Goal: Information Seeking & Learning: Compare options

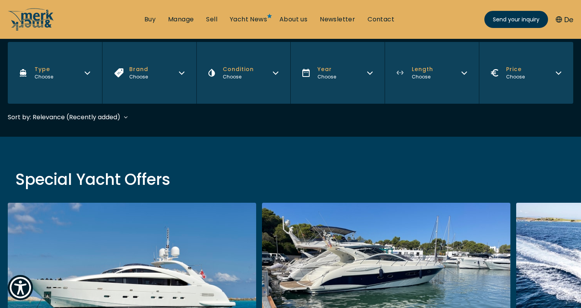
scroll to position [119, 0]
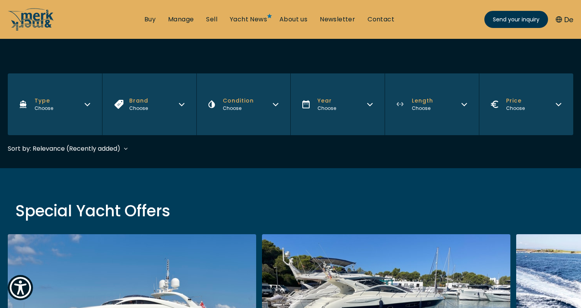
click at [186, 106] on button "Brand Choose" at bounding box center [149, 104] width 94 height 62
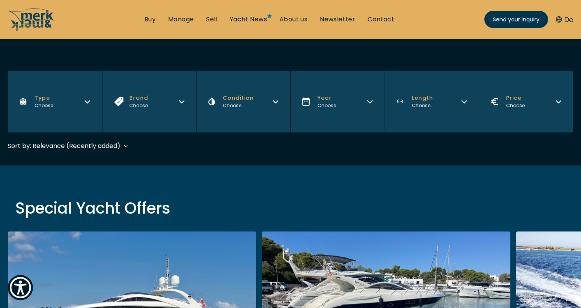
click at [181, 103] on icon "Brand" at bounding box center [182, 100] width 6 height 6
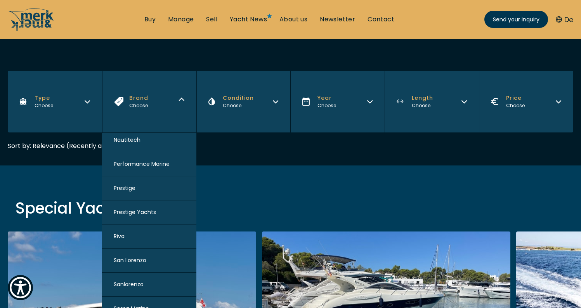
scroll to position [775, 0]
click at [139, 169] on span "Performance Marine" at bounding box center [142, 165] width 56 height 8
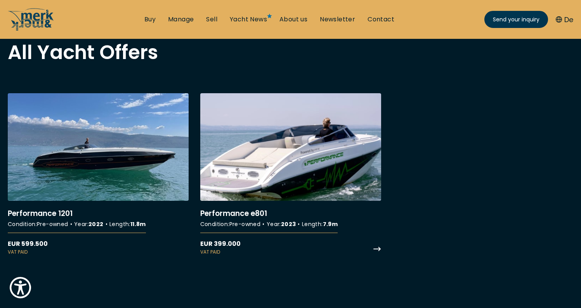
scroll to position [282, 0]
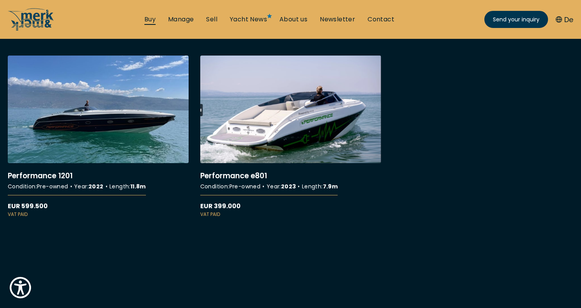
click at [153, 21] on link "Buy" at bounding box center [149, 19] width 11 height 9
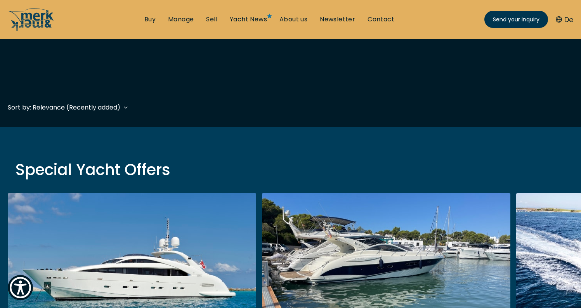
scroll to position [371, 0]
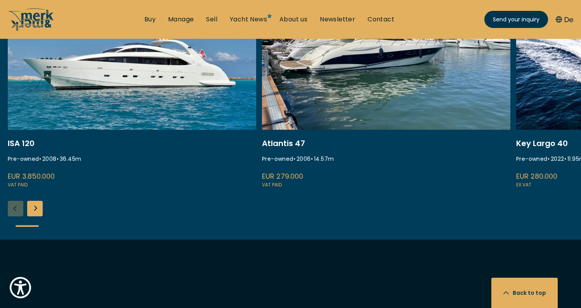
click at [44, 209] on div "ISA 120 Pre-owned • 2008 • 36.45 m EUR 3.850.000 VAT paid Atlantis 47 Pre-owned…" at bounding box center [290, 110] width 581 height 257
click at [39, 210] on div "Next slide" at bounding box center [35, 209] width 16 height 16
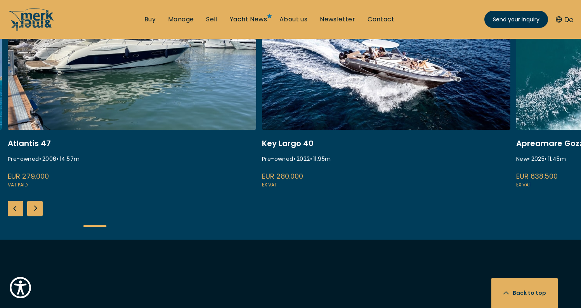
click at [39, 210] on div "Next slide" at bounding box center [35, 209] width 16 height 16
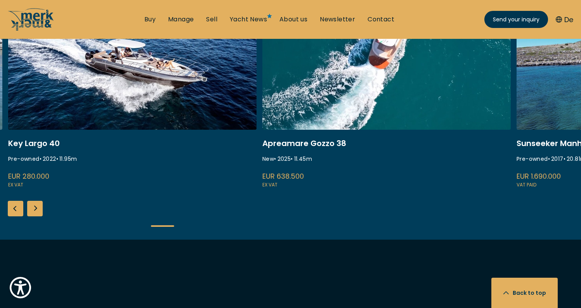
click at [355, 74] on link at bounding box center [386, 85] width 249 height 207
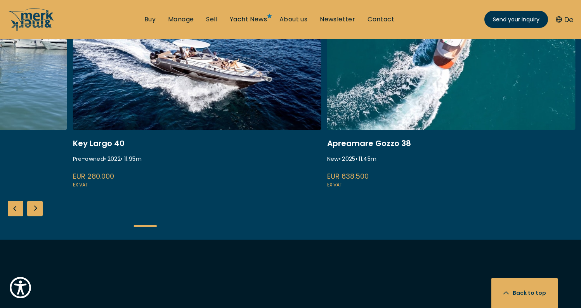
click at [381, 109] on link at bounding box center [451, 85] width 249 height 207
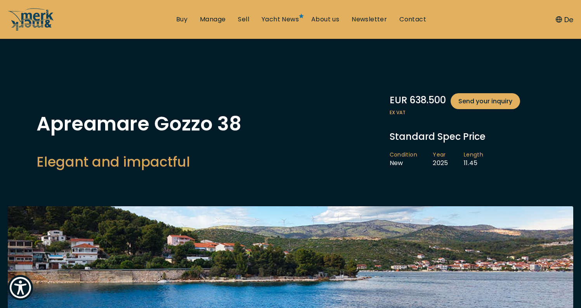
click at [141, 129] on h1 "Apreamare Gozzo 38" at bounding box center [139, 123] width 205 height 19
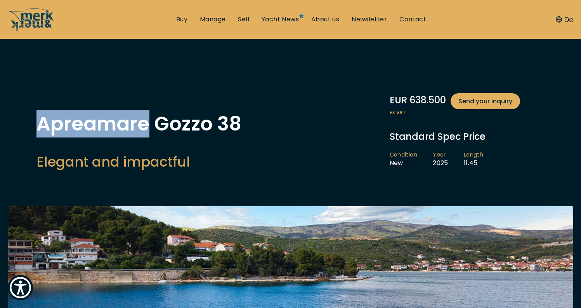
click at [141, 129] on h1 "Apreamare Gozzo 38" at bounding box center [139, 123] width 205 height 19
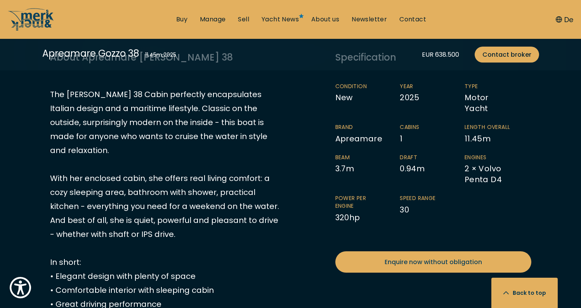
scroll to position [454, 0]
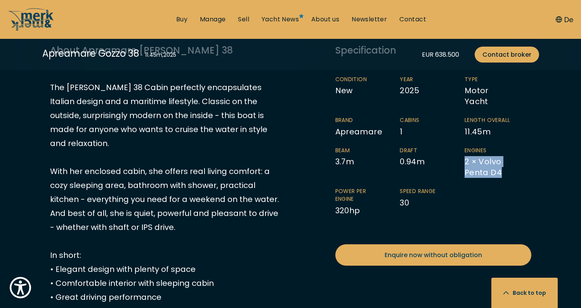
drag, startPoint x: 466, startPoint y: 150, endPoint x: 501, endPoint y: 160, distance: 36.4
click at [501, 160] on li "Engines 2 × Volvo Penta D4" at bounding box center [497, 162] width 65 height 31
copy li "2 × Volvo Penta D4"
drag, startPoint x: 343, startPoint y: 307, endPoint x: 527, endPoint y: 154, distance: 238.5
click at [527, 154] on li "Engines 2 × Volvo Penta D4" at bounding box center [497, 162] width 65 height 31
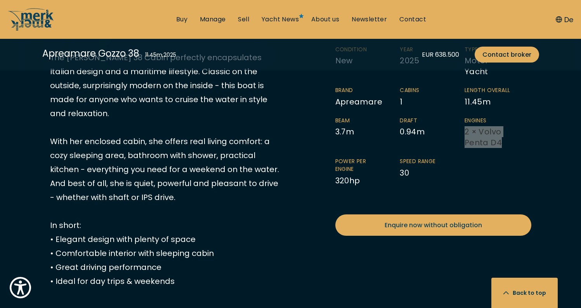
scroll to position [495, 0]
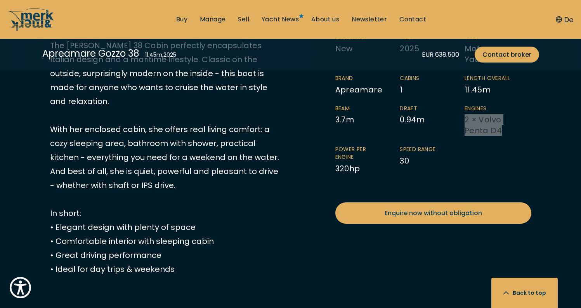
drag, startPoint x: 412, startPoint y: 253, endPoint x: 569, endPoint y: 143, distance: 191.5
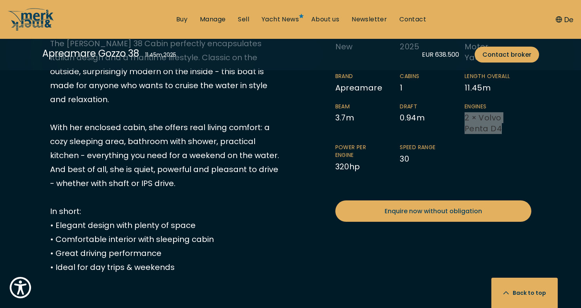
scroll to position [500, 0]
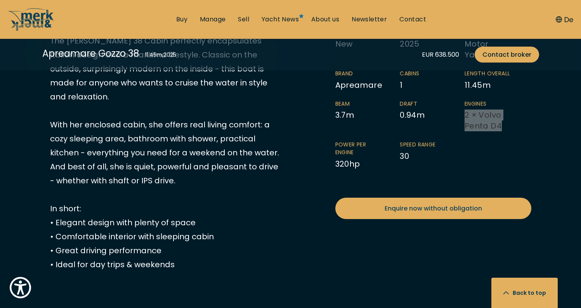
click at [533, 136] on div "EUR 638.500 Send your inquiry ex VAT Standard Spec Price Condition New Year 202…" at bounding box center [290, 211] width 497 height 428
click at [466, 179] on div "Specification Condition New Year 2025 Type Motor Yacht Brand Apreamare Cabins 1…" at bounding box center [433, 108] width 196 height 222
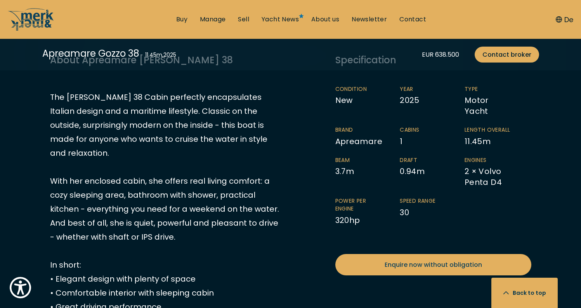
scroll to position [438, 0]
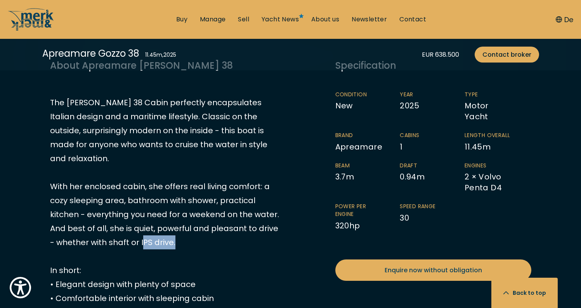
drag, startPoint x: 140, startPoint y: 227, endPoint x: 172, endPoint y: 227, distance: 32.2
click at [172, 227] on p "The Gozzo 38 Cabin perfectly encapsulates Italian design and a maritime lifesty…" at bounding box center [165, 215] width 231 height 238
copy p "IPS drive"
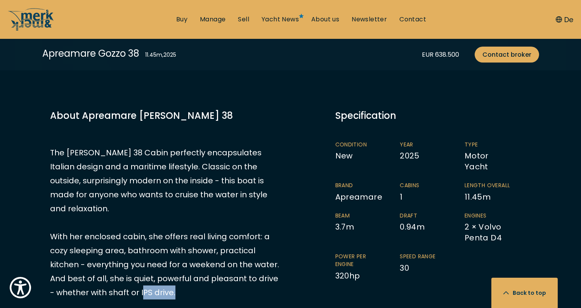
scroll to position [383, 0]
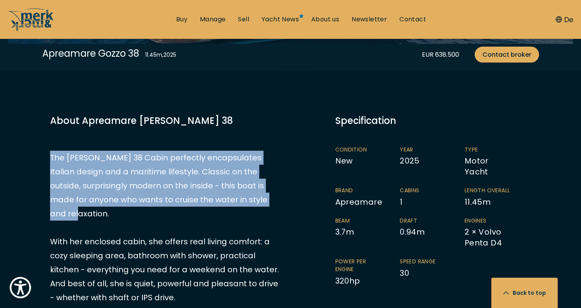
drag, startPoint x: 49, startPoint y: 156, endPoint x: 260, endPoint y: 199, distance: 215.2
copy p "The [PERSON_NAME] 38 Cabin perfectly encapsulates Italian design and a maritime…"
click at [362, 219] on li "Beam 3.7 m" at bounding box center [367, 232] width 65 height 31
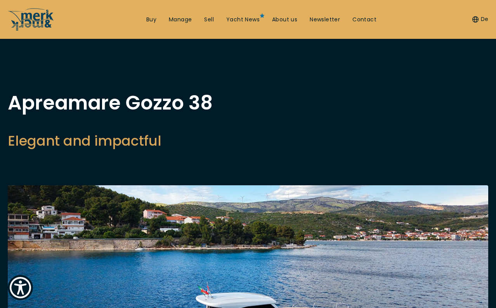
scroll to position [0, 0]
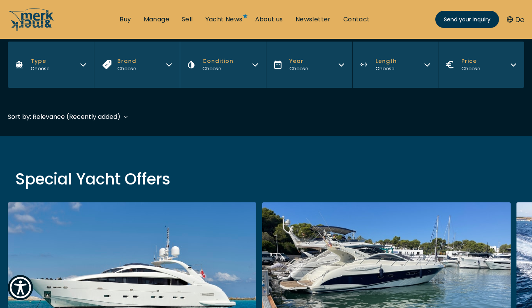
scroll to position [145, 0]
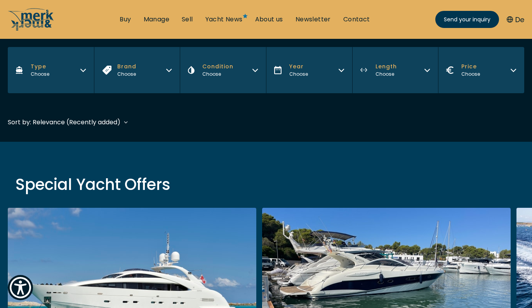
click at [170, 64] on button "Brand Choose" at bounding box center [137, 70] width 86 height 46
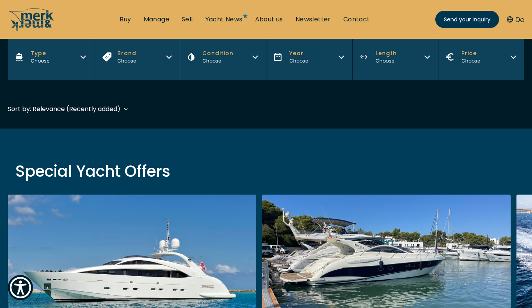
scroll to position [162, 0]
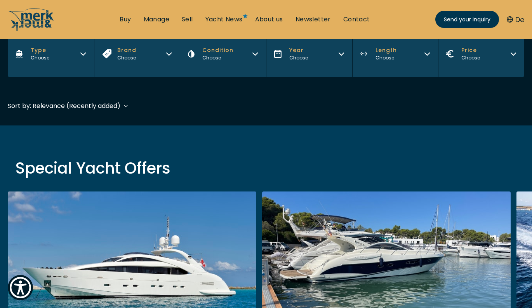
click at [161, 75] on button "Brand Choose" at bounding box center [137, 54] width 86 height 46
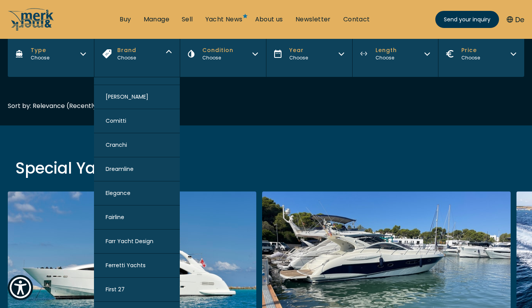
scroll to position [346, 0]
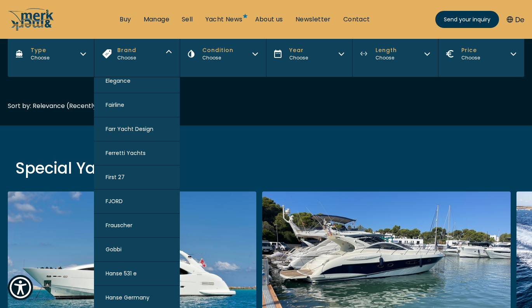
click at [258, 209] on div "ISA 120 Pre-owned • 2008 • 36.45 m EUR 3.850.000 VAT paid" at bounding box center [135, 294] width 254 height 207
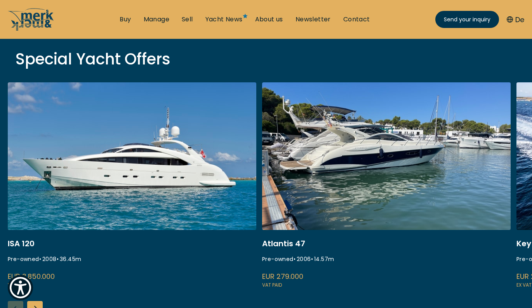
scroll to position [321, 0]
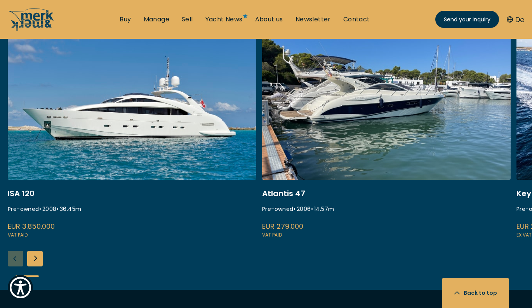
click at [34, 262] on div "Next slide" at bounding box center [35, 259] width 16 height 16
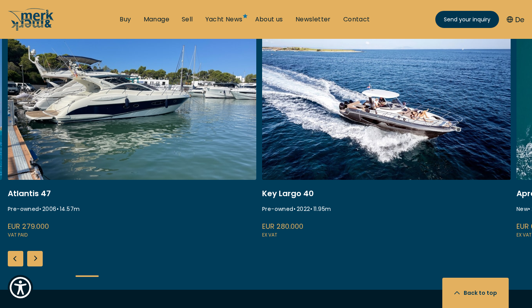
click at [34, 262] on div "Next slide" at bounding box center [35, 259] width 16 height 16
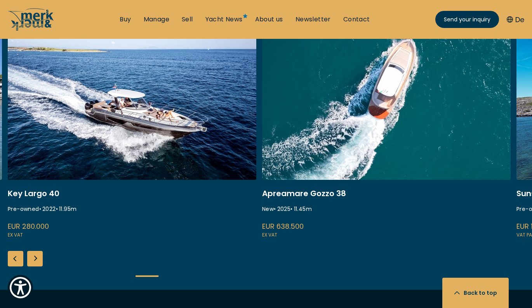
click at [34, 262] on div "Next slide" at bounding box center [35, 259] width 16 height 16
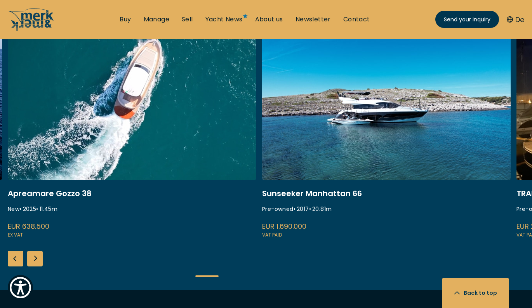
click at [34, 262] on div "Next slide" at bounding box center [35, 259] width 16 height 16
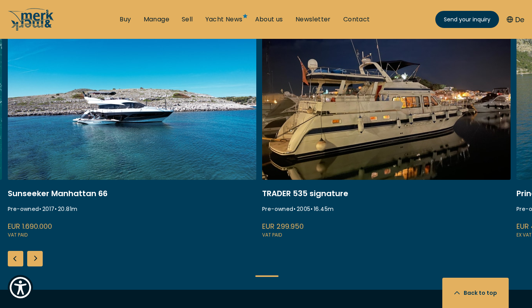
click at [116, 118] on link at bounding box center [132, 135] width 249 height 207
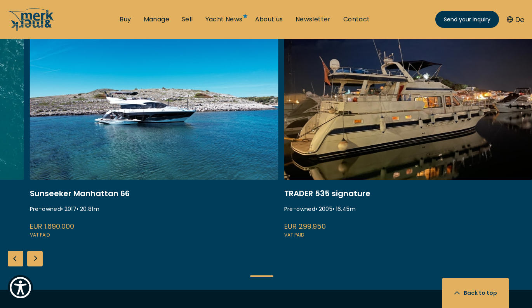
click at [162, 136] on link at bounding box center [154, 135] width 249 height 207
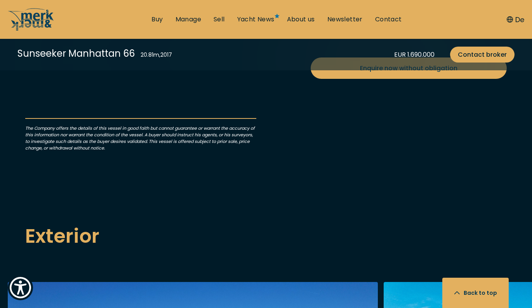
scroll to position [326, 0]
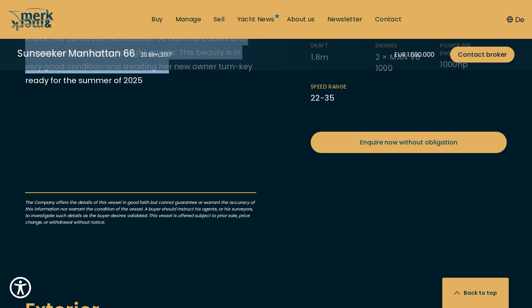
drag, startPoint x: 26, startPoint y: 174, endPoint x: 49, endPoint y: 262, distance: 91.4
click at [49, 87] on p "The Manhattan 66 is a flybridge boat from British builder Sunseeker. An award w…" at bounding box center [140, 32] width 231 height 112
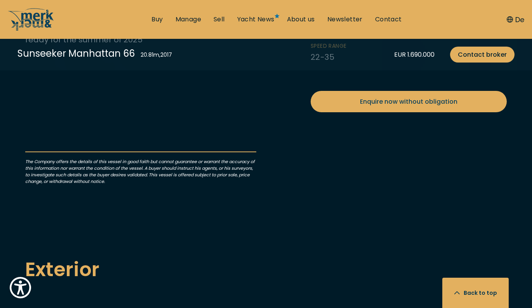
scroll to position [378, 0]
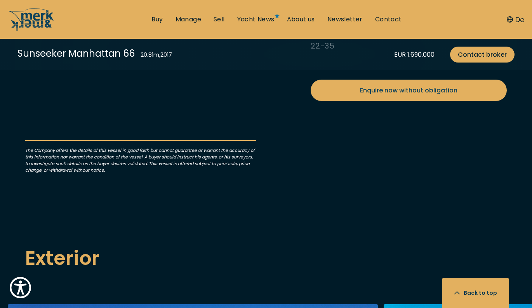
drag, startPoint x: 376, startPoint y: 184, endPoint x: 393, endPoint y: 196, distance: 20.4
click at [393, 21] on li "Engines 2 × MAN V8 1000" at bounding box center [407, 5] width 65 height 31
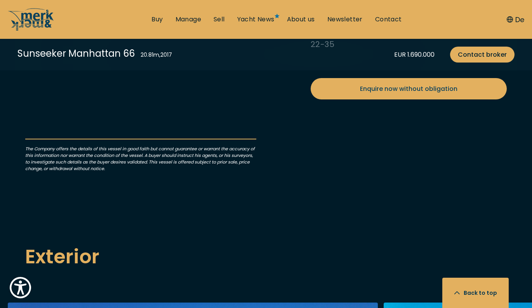
scroll to position [387, 0]
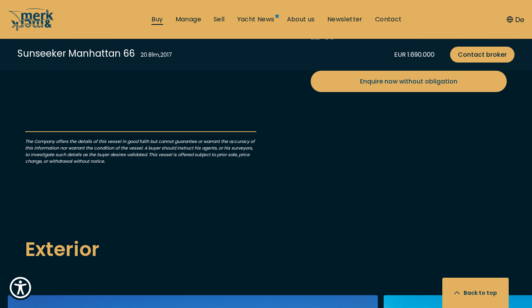
click at [158, 19] on link "Buy" at bounding box center [156, 19] width 11 height 9
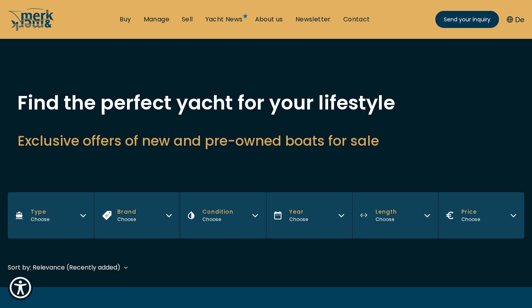
click at [173, 214] on button "Brand Choose" at bounding box center [137, 215] width 86 height 46
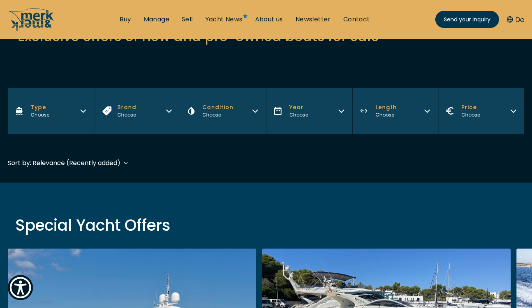
scroll to position [105, 0]
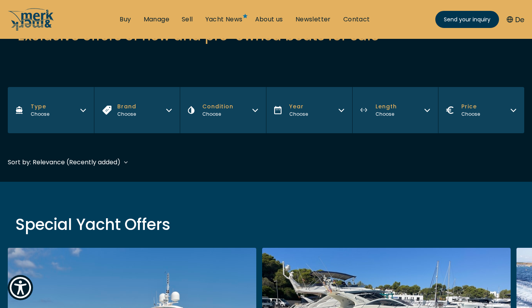
click at [170, 116] on button "Brand Choose" at bounding box center [137, 110] width 86 height 46
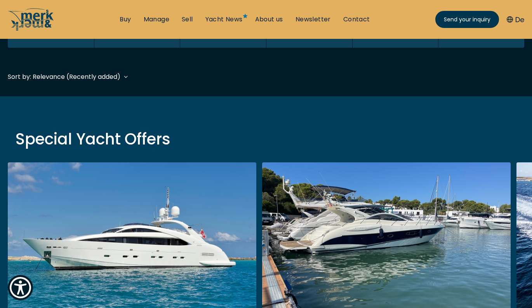
scroll to position [178, 0]
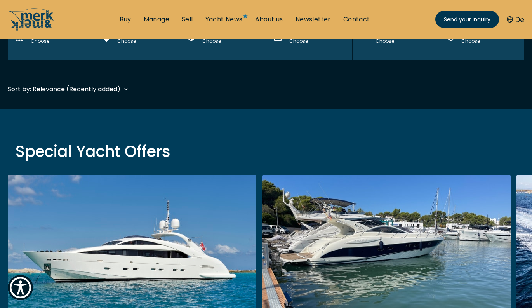
click at [162, 44] on button "Brand Choose" at bounding box center [137, 37] width 86 height 46
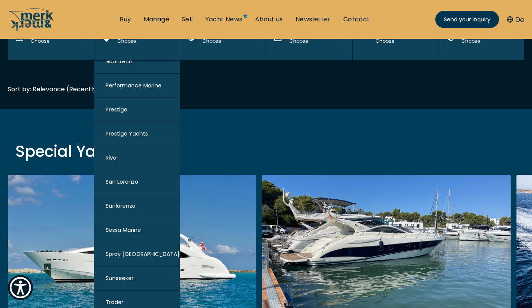
scroll to position [782, 0]
click at [130, 276] on span "Sunseeker" at bounding box center [120, 278] width 28 height 8
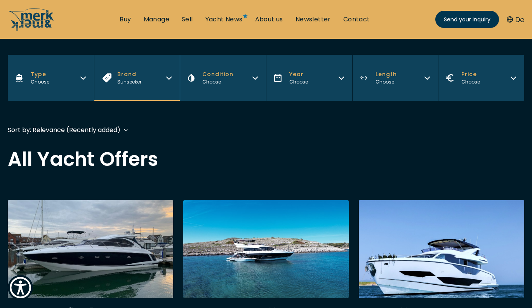
scroll to position [92, 0]
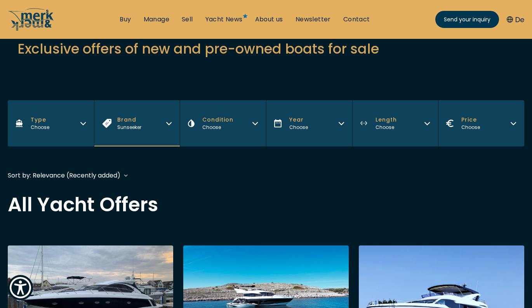
click at [170, 122] on icon "button" at bounding box center [169, 122] width 6 height 6
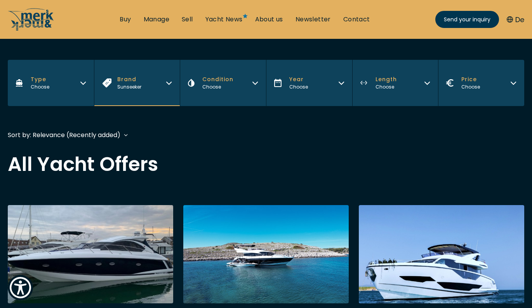
scroll to position [158, 0]
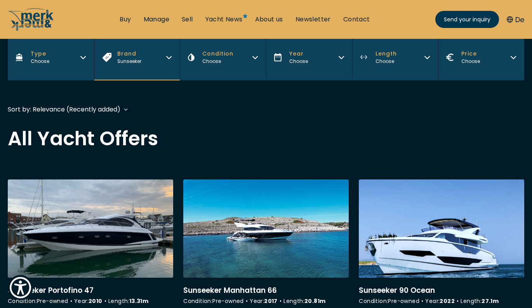
click at [157, 64] on button "Brand Sunseeker" at bounding box center [137, 57] width 86 height 46
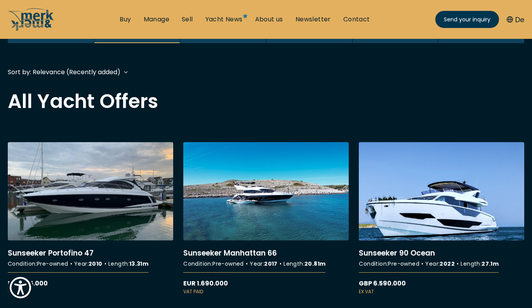
scroll to position [184, 0]
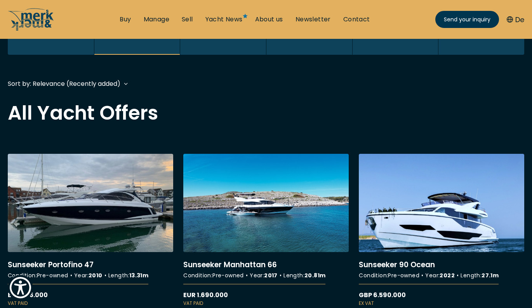
click at [156, 45] on button "Brand Sunseeker" at bounding box center [137, 32] width 86 height 46
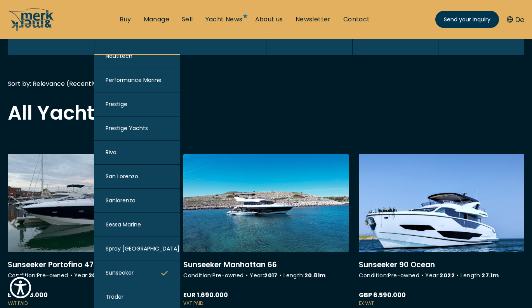
scroll to position [782, 0]
click at [224, 120] on h2 "All Yacht Offers" at bounding box center [266, 112] width 516 height 19
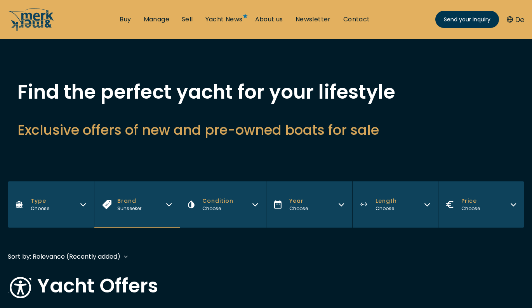
scroll to position [0, 0]
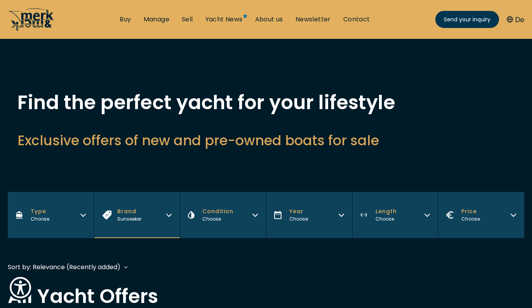
click at [48, 16] on icon "/" at bounding box center [37, 20] width 32 height 16
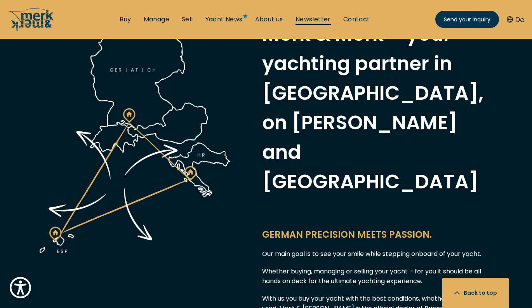
scroll to position [362, 0]
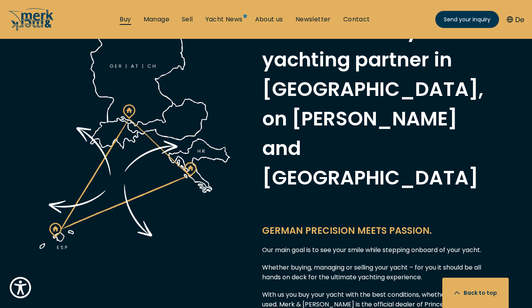
click at [127, 23] on link "Buy" at bounding box center [125, 19] width 11 height 9
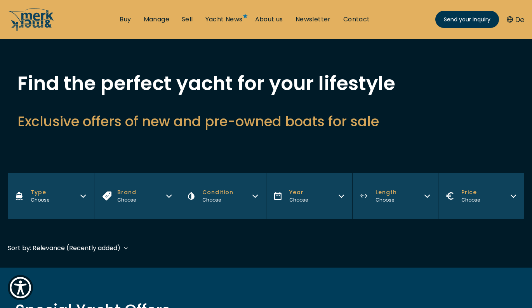
scroll to position [42, 0]
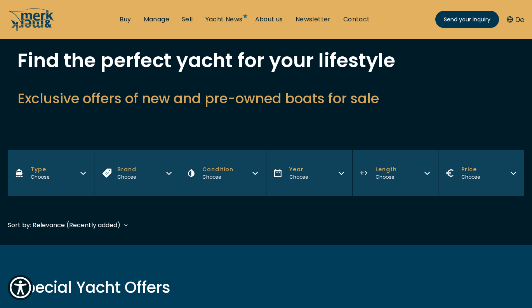
click at [164, 179] on button "Brand Choose" at bounding box center [137, 173] width 86 height 46
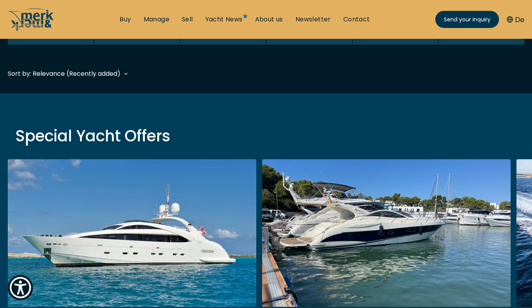
scroll to position [172, 0]
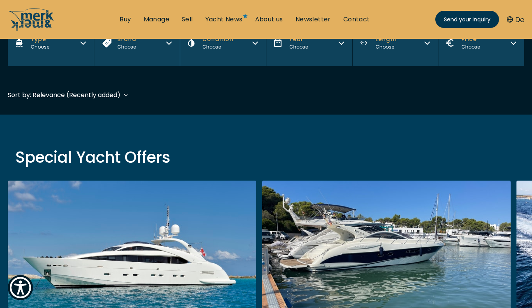
click at [172, 53] on button "Brand Choose" at bounding box center [137, 43] width 86 height 46
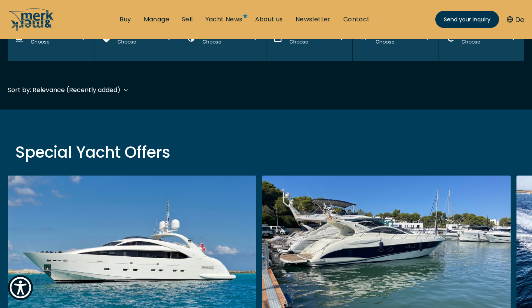
scroll to position [179, 0]
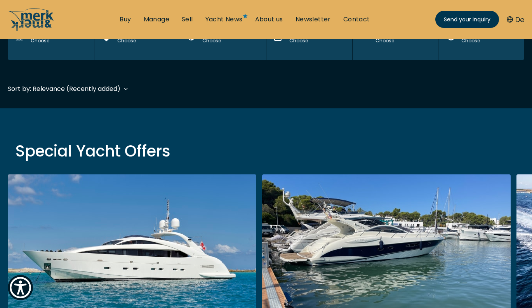
click at [165, 53] on button "Brand Choose" at bounding box center [137, 37] width 86 height 46
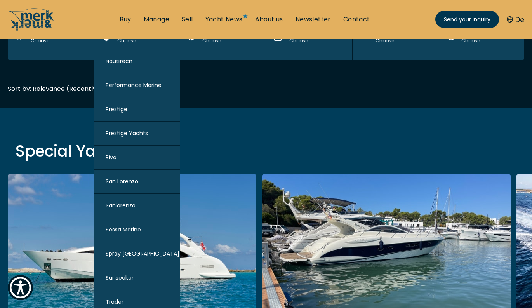
scroll to position [782, 0]
click at [128, 282] on span "Sunseeker" at bounding box center [120, 278] width 28 height 8
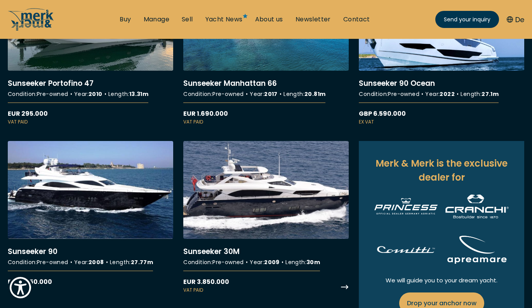
scroll to position [235, 0]
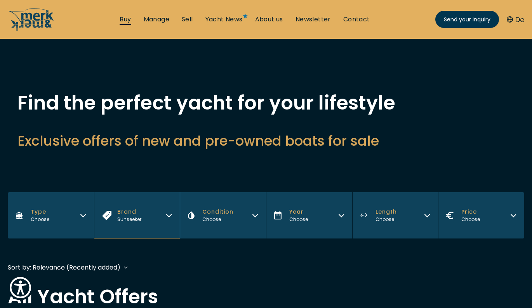
click at [128, 17] on link "Buy" at bounding box center [125, 19] width 11 height 9
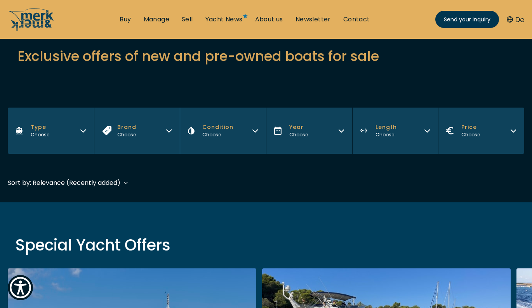
scroll to position [226, 0]
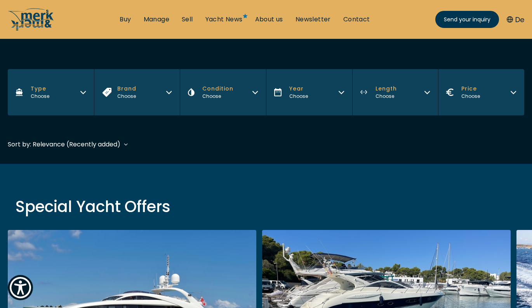
scroll to position [113, 0]
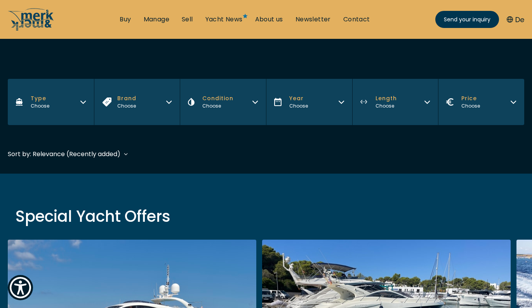
click at [165, 99] on button "Brand Choose" at bounding box center [137, 102] width 86 height 46
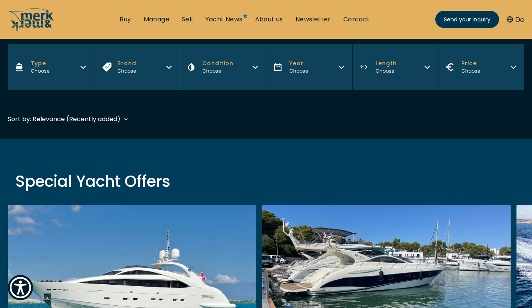
scroll to position [154, 0]
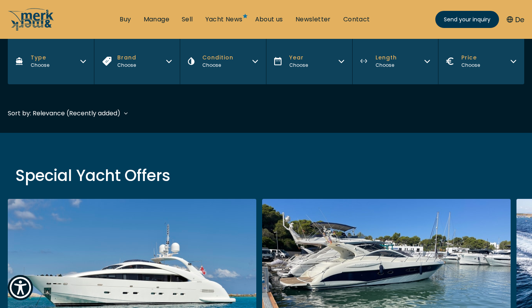
click at [165, 73] on button "Brand Choose" at bounding box center [137, 61] width 86 height 46
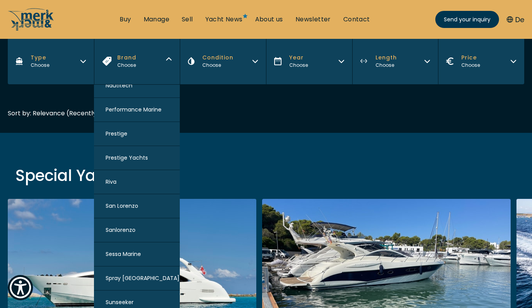
scroll to position [782, 0]
click at [121, 302] on span "Sunseeker" at bounding box center [120, 302] width 28 height 8
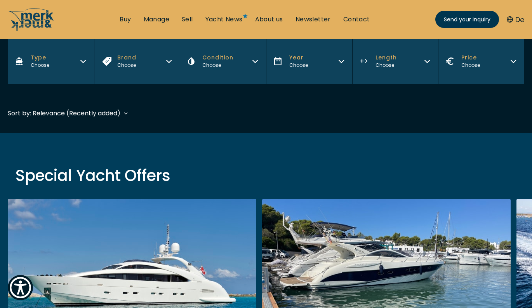
scroll to position [192, 0]
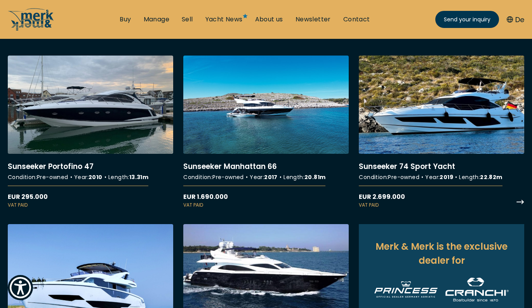
scroll to position [297, 0]
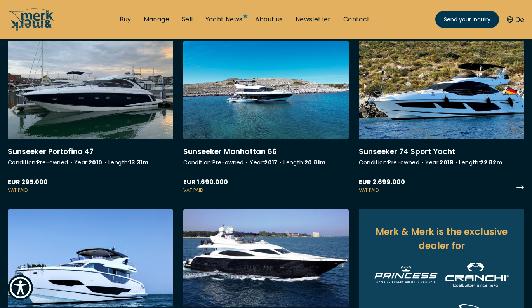
click at [441, 90] on link "More details about Sunseeker 74 Sport Yacht" at bounding box center [441, 117] width 165 height 153
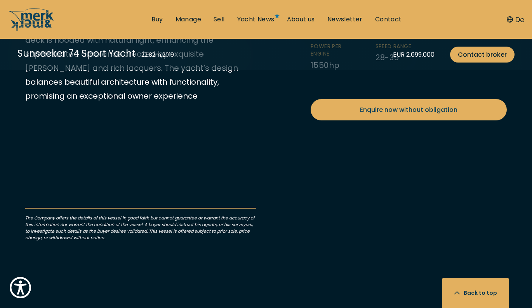
scroll to position [376, 0]
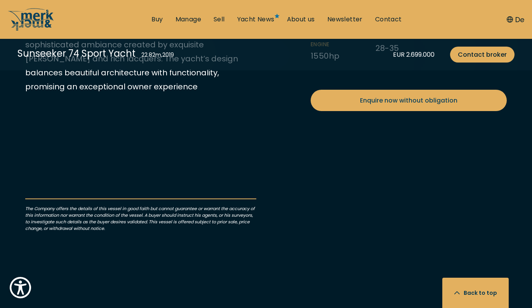
drag, startPoint x: 26, startPoint y: 125, endPoint x: 202, endPoint y: 206, distance: 193.4
click at [202, 94] on p "The 2019 Sunseeker 75 Sport Yacht is a blend of luxury and performance. It feat…" at bounding box center [140, 10] width 231 height 168
click at [195, 94] on p "The 2019 Sunseeker 75 Sport Yacht is a blend of luxury and performance. It feat…" at bounding box center [140, 10] width 231 height 168
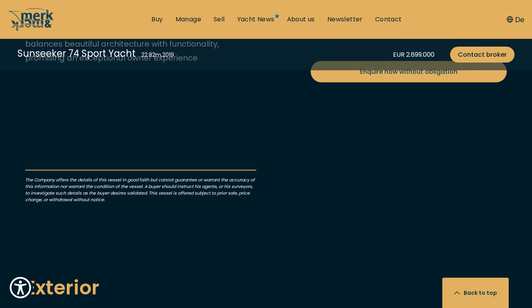
scroll to position [407, 0]
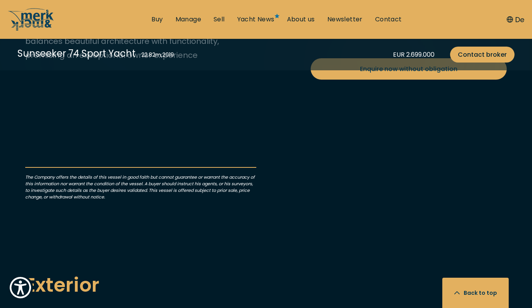
drag, startPoint x: 440, startPoint y: 155, endPoint x: 460, endPoint y: 164, distance: 21.7
copy li "2 × MAN V12 1550"
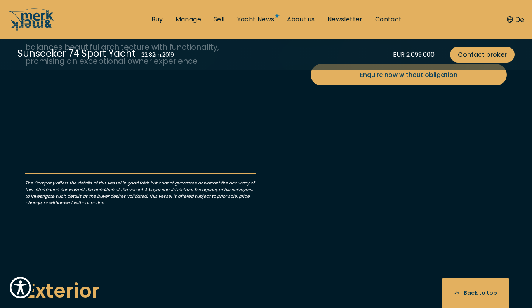
scroll to position [388, 0]
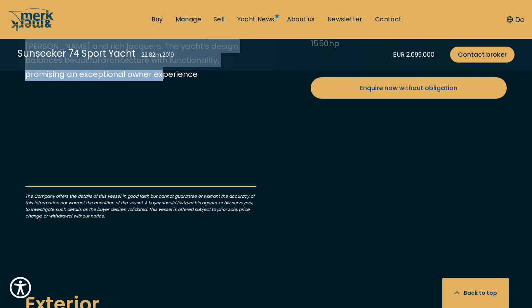
drag, startPoint x: 103, startPoint y: 268, endPoint x: 23, endPoint y: 113, distance: 174.7
click at [23, 113] on div "EUR 2.699.000 Send your inquiry VAT paid Condition Pre-owned Year 2019 Length 2…" at bounding box center [265, 56] width 497 height 358
copy p "The 2019 Sunseeker 75 Sport Yacht is a blend of luxury and performance. It feat…"
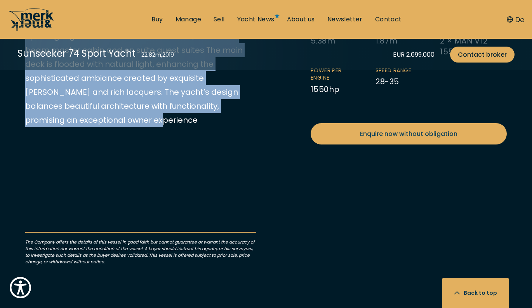
click at [35, 19] on icon "/" at bounding box center [28, 19] width 34 height 22
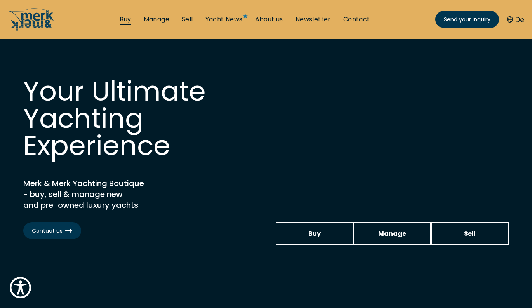
click at [127, 19] on link "Buy" at bounding box center [125, 19] width 11 height 9
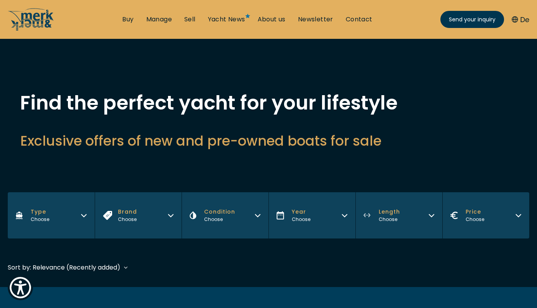
click at [149, 211] on button "Brand Choose" at bounding box center [138, 215] width 87 height 46
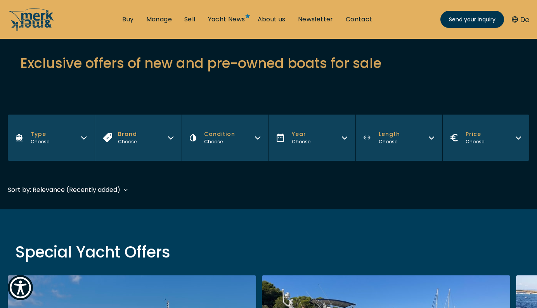
scroll to position [134, 0]
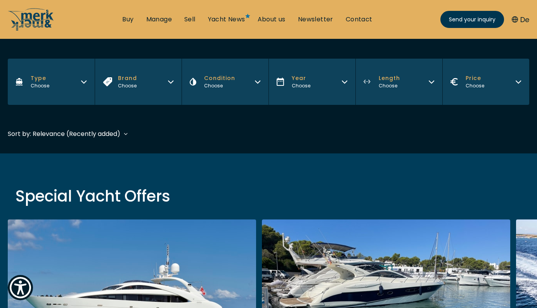
click at [172, 73] on button "Brand Choose" at bounding box center [138, 82] width 87 height 46
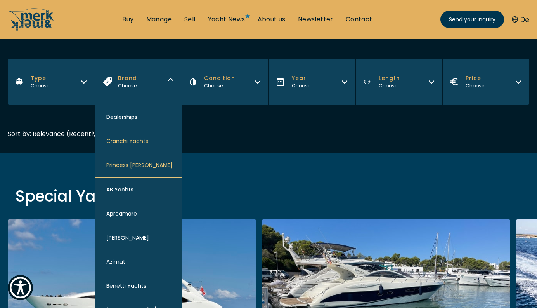
click at [142, 172] on button "Princess [PERSON_NAME]" at bounding box center [138, 165] width 87 height 24
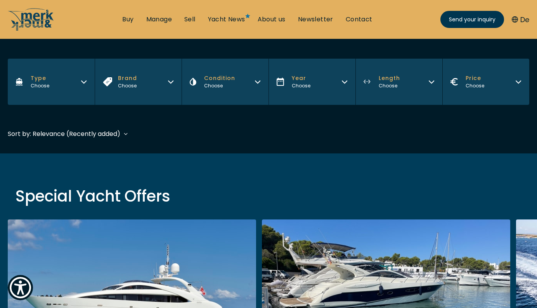
scroll to position [192, 0]
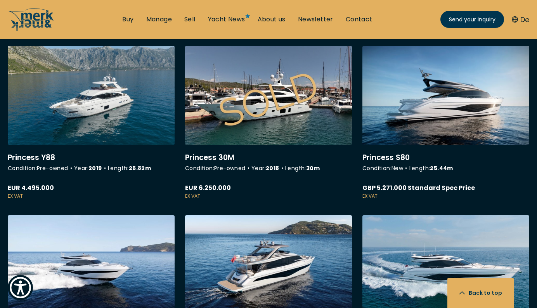
scroll to position [695, 0]
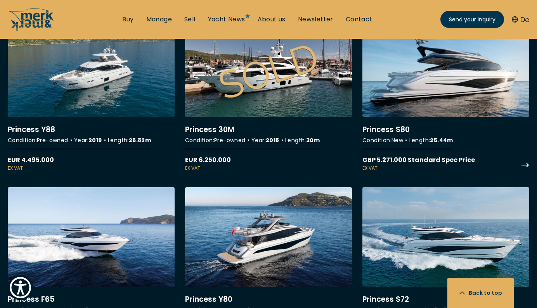
click at [433, 96] on link "More details about Princess S80" at bounding box center [446, 95] width 167 height 154
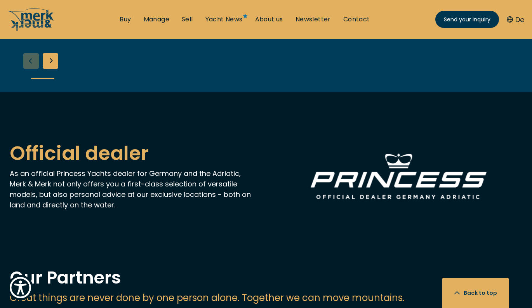
scroll to position [1031, 0]
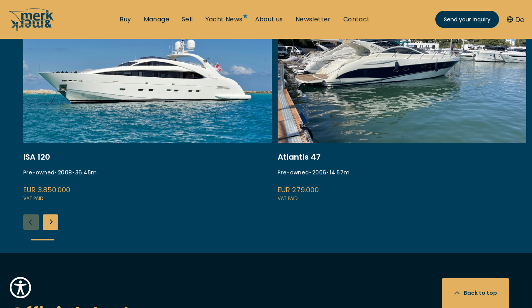
click at [51, 214] on div "Next slide" at bounding box center [51, 222] width 16 height 16
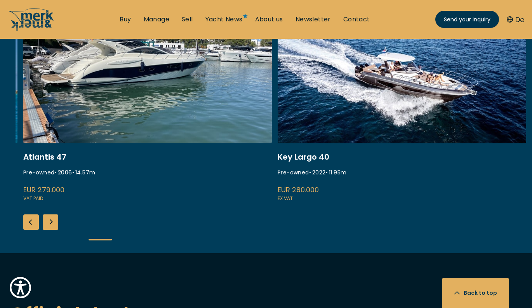
click at [31, 214] on div "Previous slide" at bounding box center [31, 222] width 16 height 16
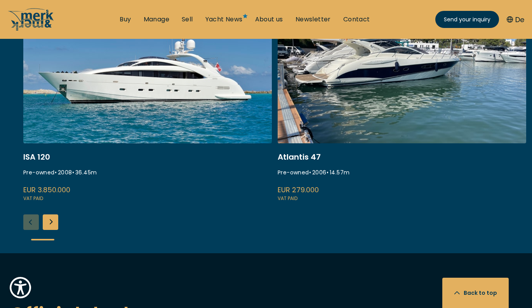
click at [170, 95] on link "whispering angel" at bounding box center [147, 99] width 249 height 207
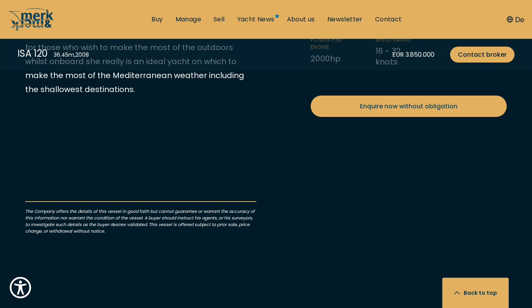
scroll to position [398, 0]
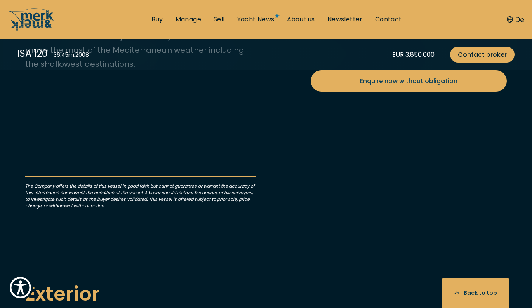
drag, startPoint x: 134, startPoint y: 172, endPoint x: 99, endPoint y: 228, distance: 64.9
drag, startPoint x: 125, startPoint y: 257, endPoint x: 26, endPoint y: 104, distance: 182.6
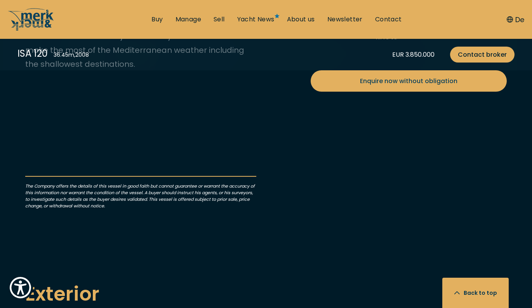
copy p "This fast, beautiful and constantly maintained ISA 120 is build in [DATE]. Her …"
click at [289, 126] on div "EUR 3.850.000 Send your inquiry VAT paid Condition Pre-owned Year [DATE] Length…" at bounding box center [265, 45] width 497 height 358
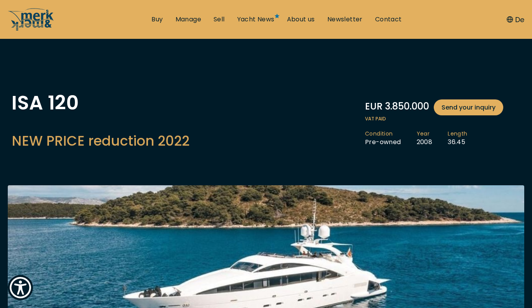
scroll to position [0, 0]
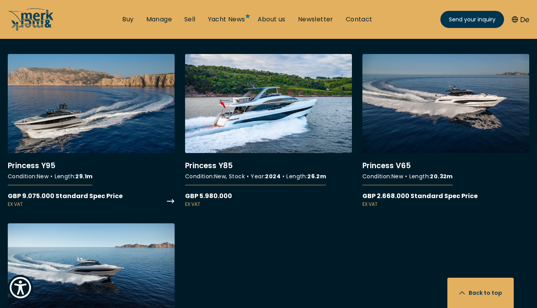
scroll to position [1507, 0]
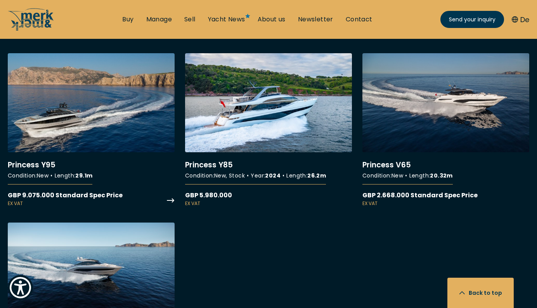
click at [136, 98] on link "More details about Princess Y95" at bounding box center [91, 130] width 167 height 154
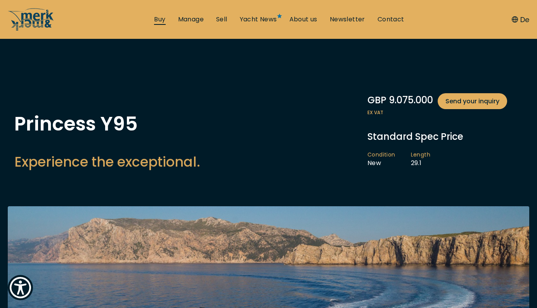
click at [160, 21] on link "Buy" at bounding box center [159, 19] width 11 height 9
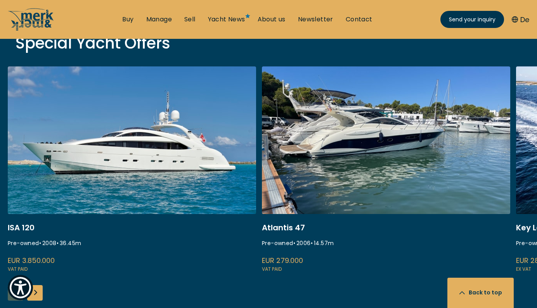
scroll to position [325, 0]
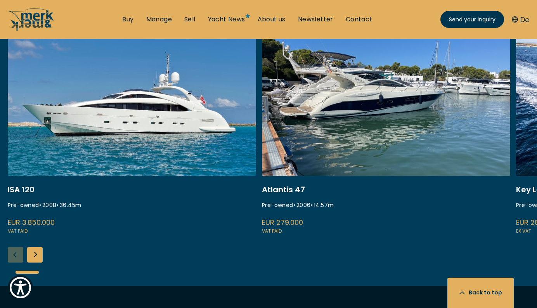
click at [40, 263] on div at bounding box center [269, 271] width 506 height 19
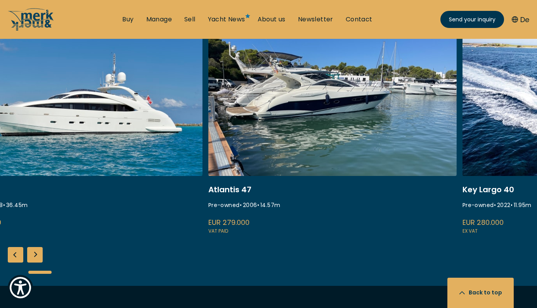
click at [40, 263] on div at bounding box center [269, 271] width 506 height 19
click at [33, 257] on div "Next slide" at bounding box center [35, 255] width 16 height 16
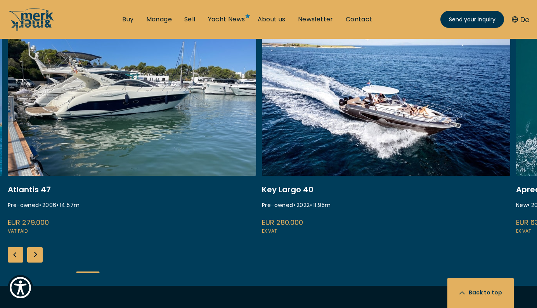
click at [33, 257] on div "Next slide" at bounding box center [35, 255] width 16 height 16
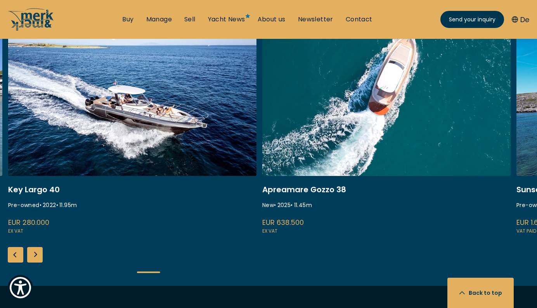
click at [327, 125] on link at bounding box center [386, 131] width 249 height 207
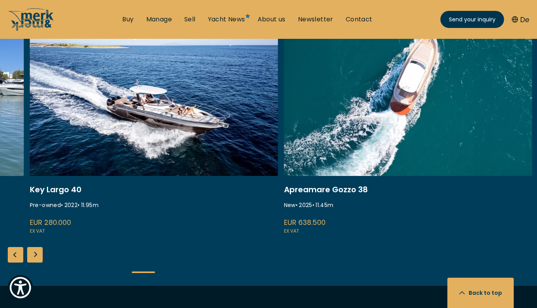
click at [379, 122] on link at bounding box center [408, 131] width 249 height 207
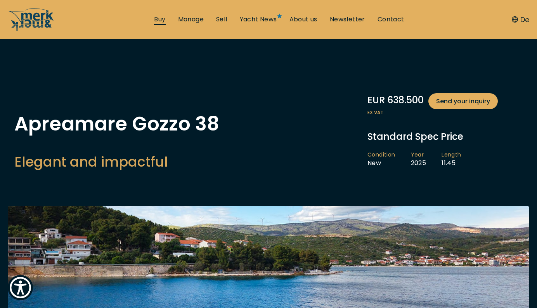
click at [157, 19] on link "Buy" at bounding box center [159, 19] width 11 height 9
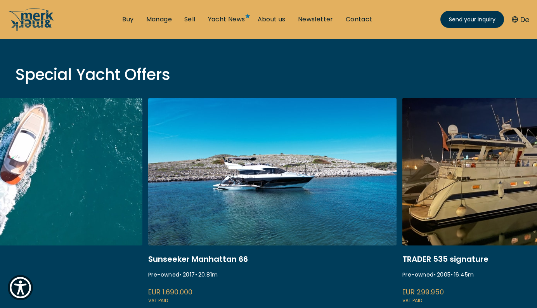
scroll to position [251, 0]
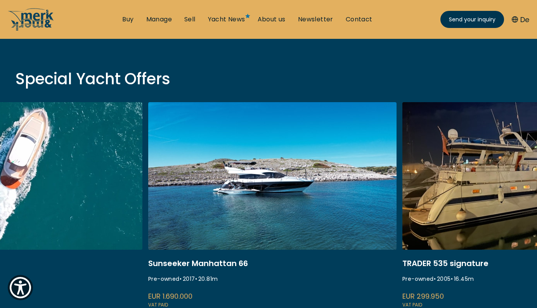
click at [221, 188] on link at bounding box center [272, 205] width 249 height 207
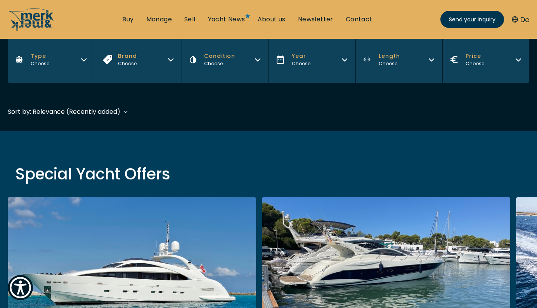
scroll to position [156, 0]
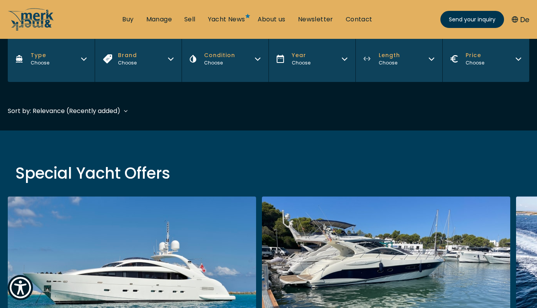
click at [170, 63] on button "Brand Choose" at bounding box center [138, 59] width 87 height 46
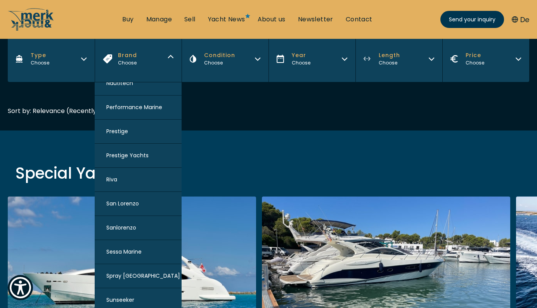
scroll to position [782, 0]
click at [121, 299] on span "Sunseeker" at bounding box center [120, 300] width 28 height 8
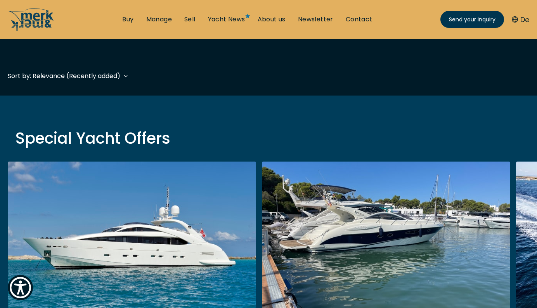
scroll to position [192, 0]
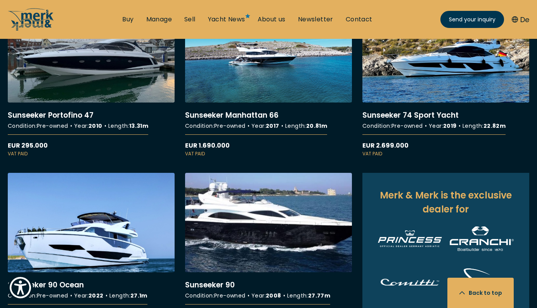
scroll to position [334, 0]
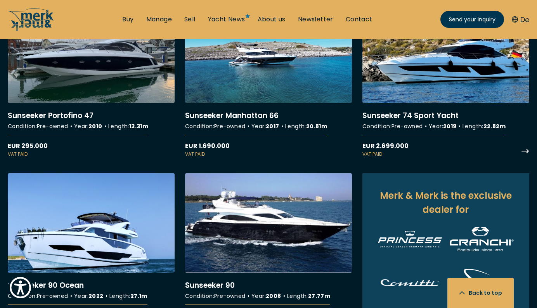
click at [422, 74] on link "More details about Sunseeker 74 Sport Yacht" at bounding box center [446, 81] width 167 height 154
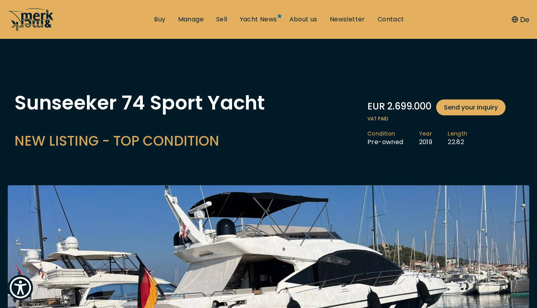
click at [42, 17] on icon "/" at bounding box center [37, 20] width 32 height 16
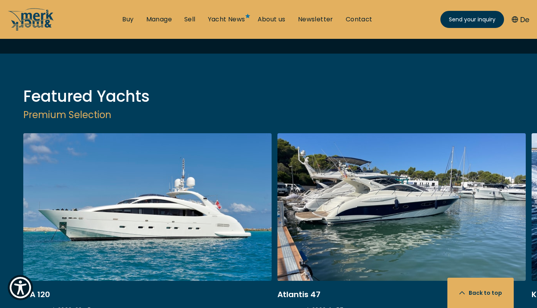
scroll to position [901, 0]
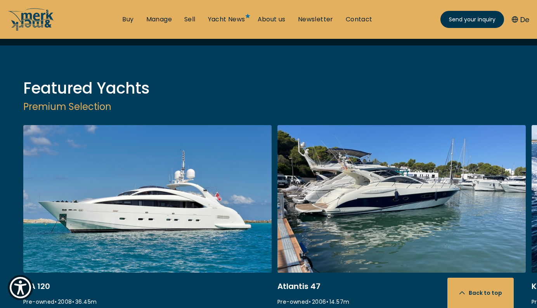
click at [214, 196] on link at bounding box center [147, 228] width 249 height 207
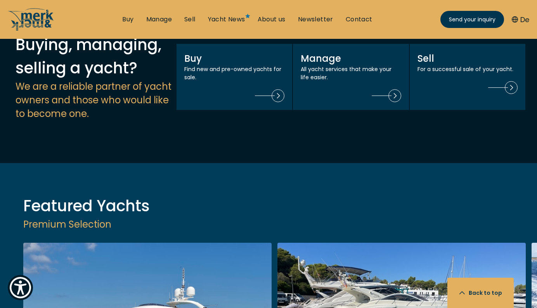
scroll to position [1021, 0]
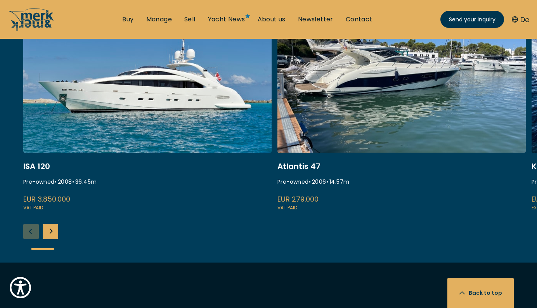
click at [63, 199] on div "ISA 120 Pre-owned • 2008 • 36.45 m EUR 3.850.000 VAT paid Atlantis 47 Pre-owned…" at bounding box center [277, 133] width 522 height 257
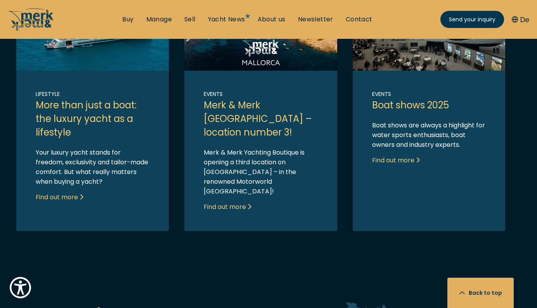
scroll to position [1319, 0]
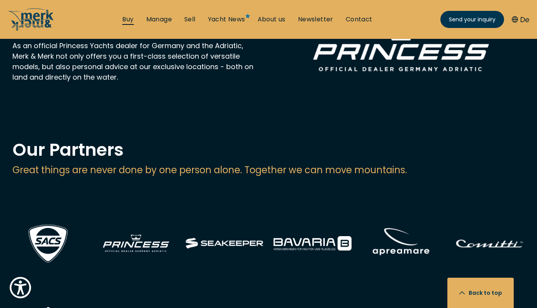
click at [127, 20] on link "Buy" at bounding box center [127, 19] width 11 height 9
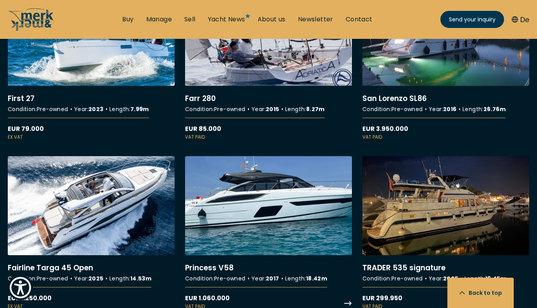
scroll to position [1484, 0]
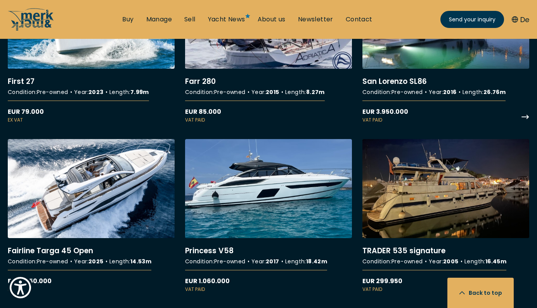
click at [403, 59] on link "More details about San Lorenzo SL86" at bounding box center [446, 46] width 167 height 154
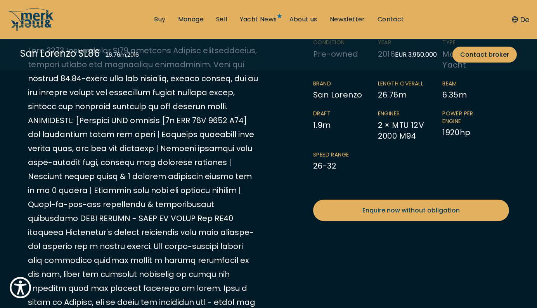
scroll to position [168, 0]
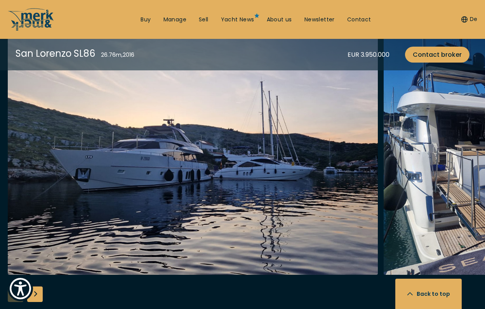
scroll to position [535, 0]
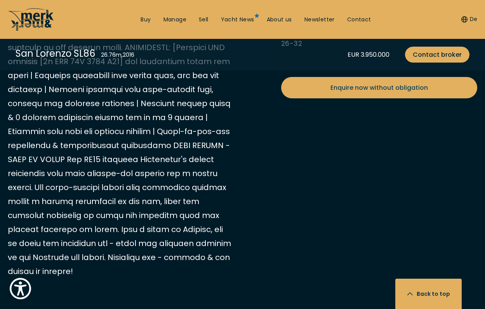
click at [33, 12] on icon "/" at bounding box center [31, 19] width 47 height 23
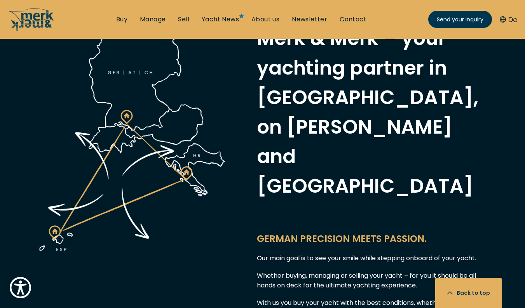
scroll to position [264, 0]
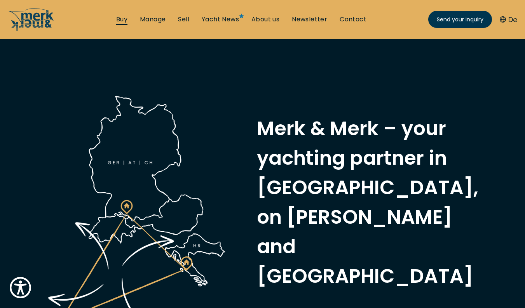
click at [120, 19] on link "Buy" at bounding box center [121, 19] width 11 height 9
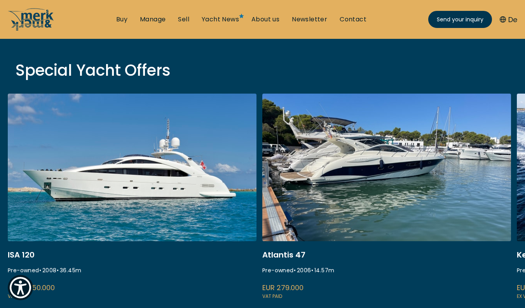
scroll to position [260, 0]
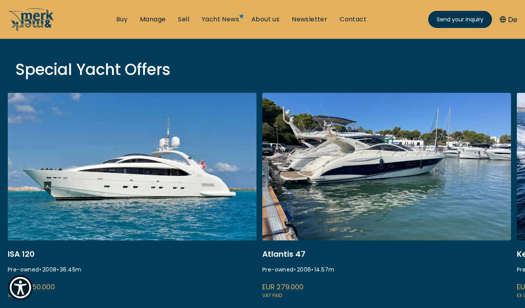
click at [332, 163] on link at bounding box center [386, 196] width 249 height 207
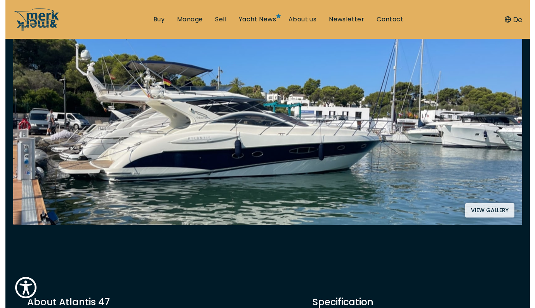
scroll to position [71, 0]
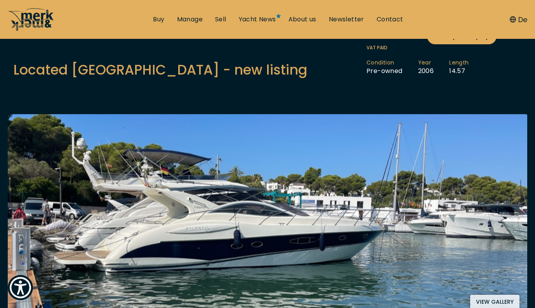
click at [37, 20] on icon "/" at bounding box center [28, 19] width 34 height 22
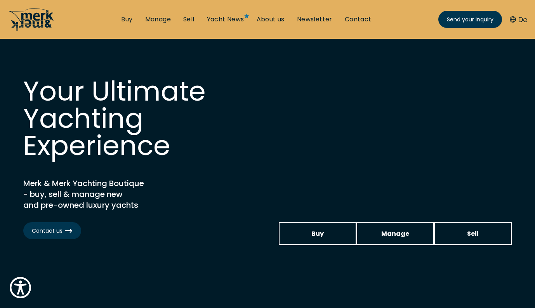
click at [45, 21] on icon "/" at bounding box center [31, 19] width 47 height 23
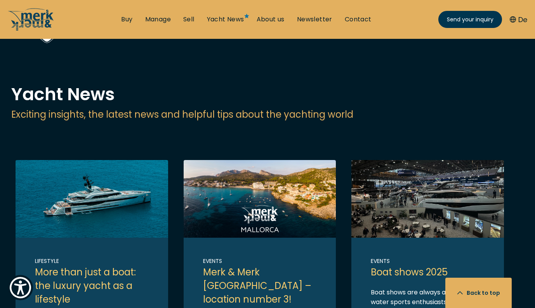
scroll to position [1540, 0]
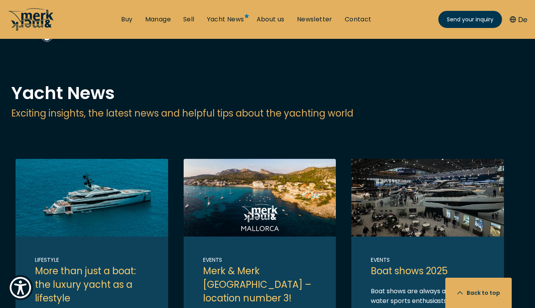
click at [45, 18] on icon "/" at bounding box center [31, 19] width 47 height 23
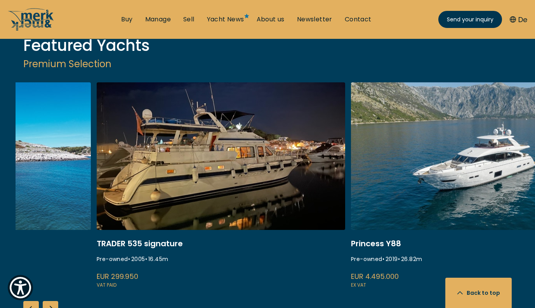
scroll to position [944, 0]
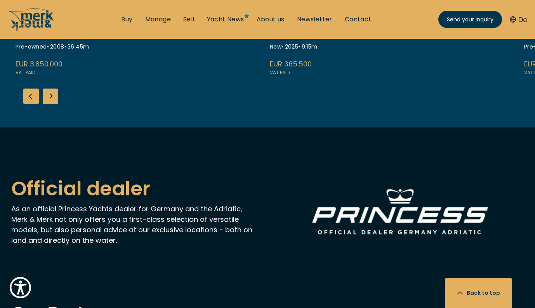
scroll to position [214, 0]
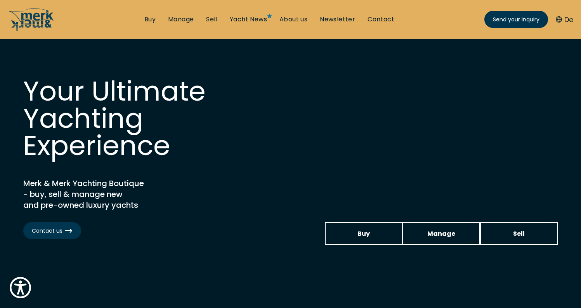
click at [294, 179] on div "Your Ultimate Yachting Experience Merk & Merk Yachting Boutique - buy, sell & m…" at bounding box center [290, 144] width 535 height 133
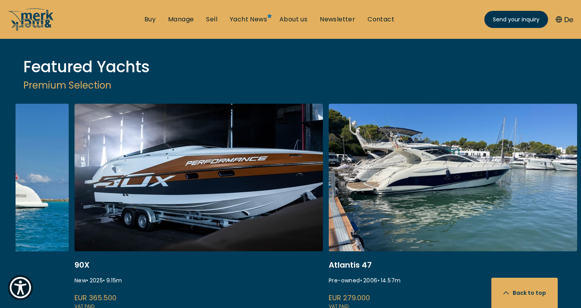
scroll to position [920, 0]
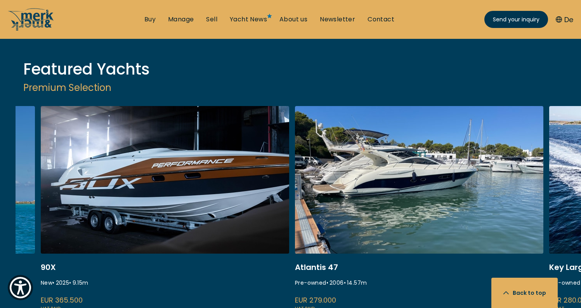
click at [188, 173] on link "performance 90x" at bounding box center [165, 209] width 249 height 207
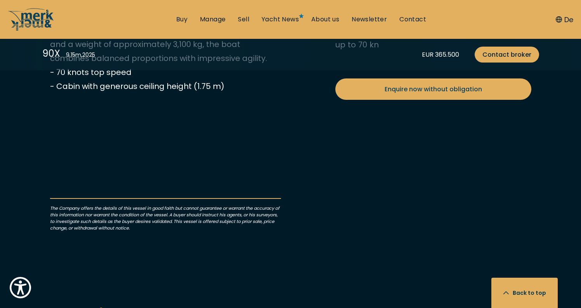
scroll to position [444, 0]
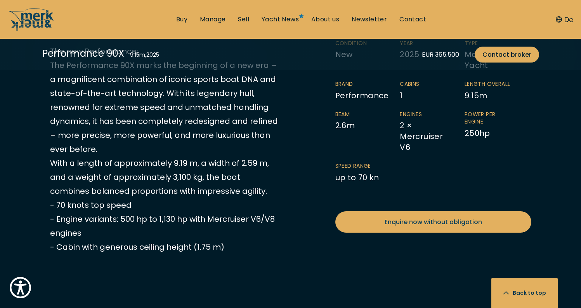
scroll to position [531, 0]
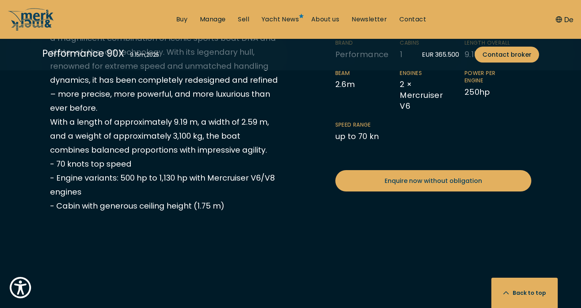
click at [563, 21] on button "De" at bounding box center [564, 19] width 17 height 10
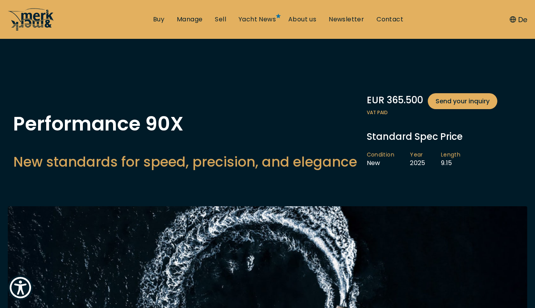
click at [31, 20] on icon "/" at bounding box center [31, 19] width 47 height 23
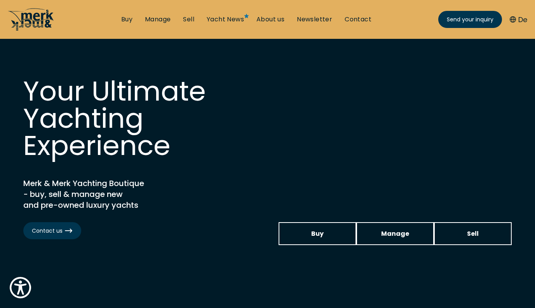
click at [33, 25] on icon "/" at bounding box center [31, 19] width 47 height 23
click at [42, 16] on icon "/" at bounding box center [37, 20] width 32 height 16
click at [127, 20] on link "Buy" at bounding box center [126, 19] width 11 height 9
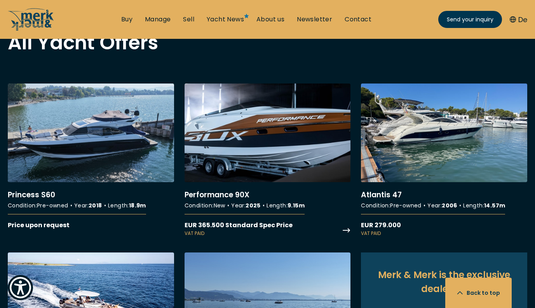
scroll to position [654, 0]
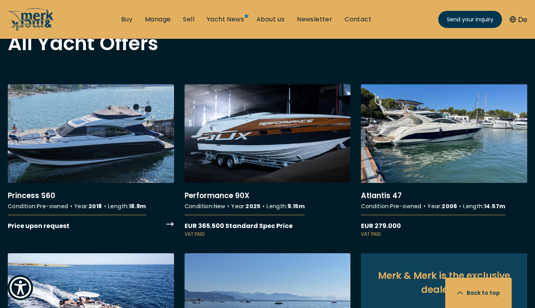
click at [116, 160] on link "More details about Princess S60" at bounding box center [91, 157] width 166 height 146
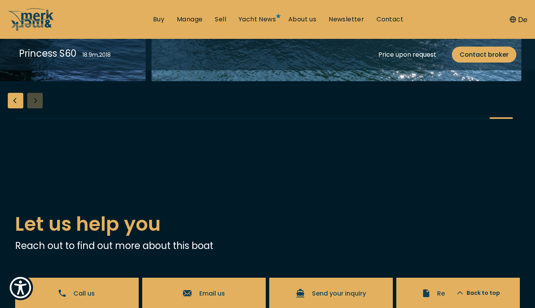
scroll to position [892, 0]
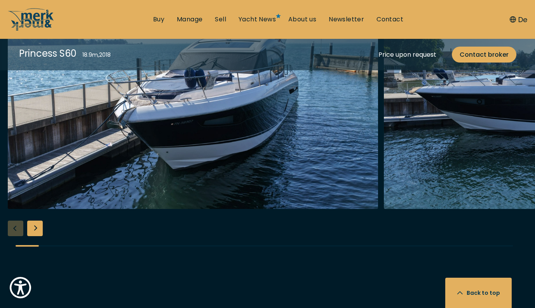
scroll to position [906, 0]
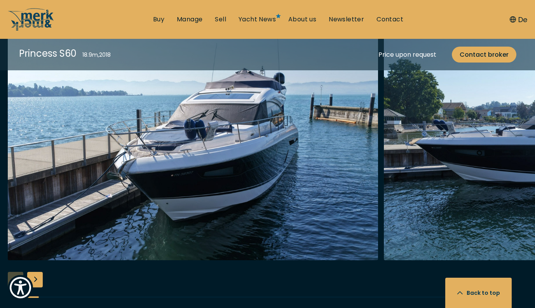
click at [38, 276] on div "Next slide" at bounding box center [35, 280] width 16 height 16
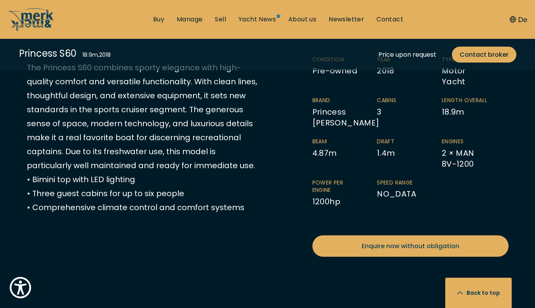
scroll to position [169, 0]
